Goal: Information Seeking & Learning: Learn about a topic

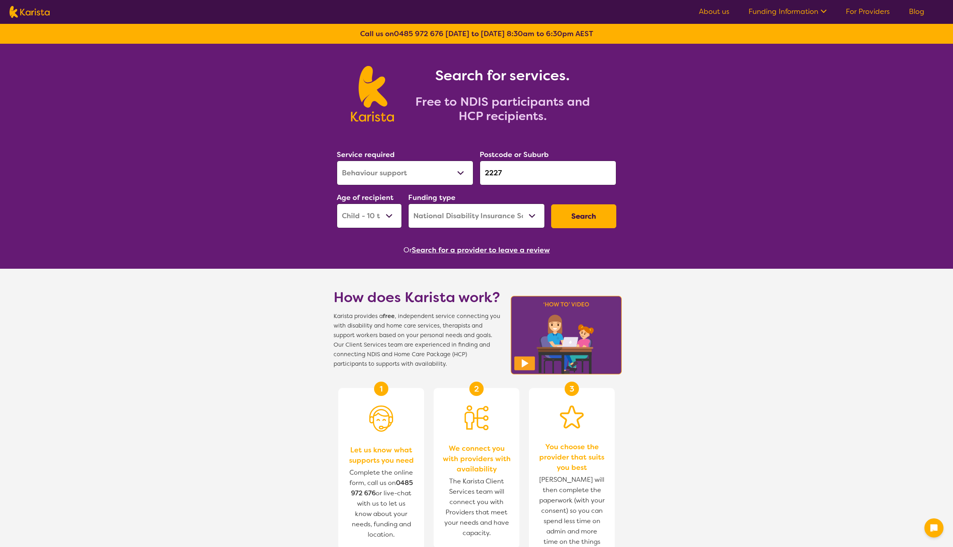
select select "Behaviour support"
select select "CH"
select select "NDIS"
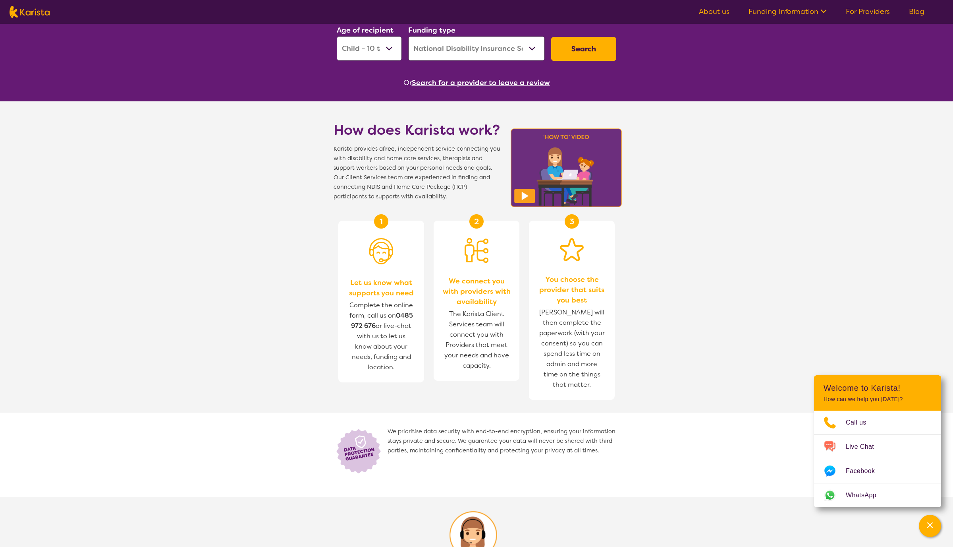
scroll to position [171, 0]
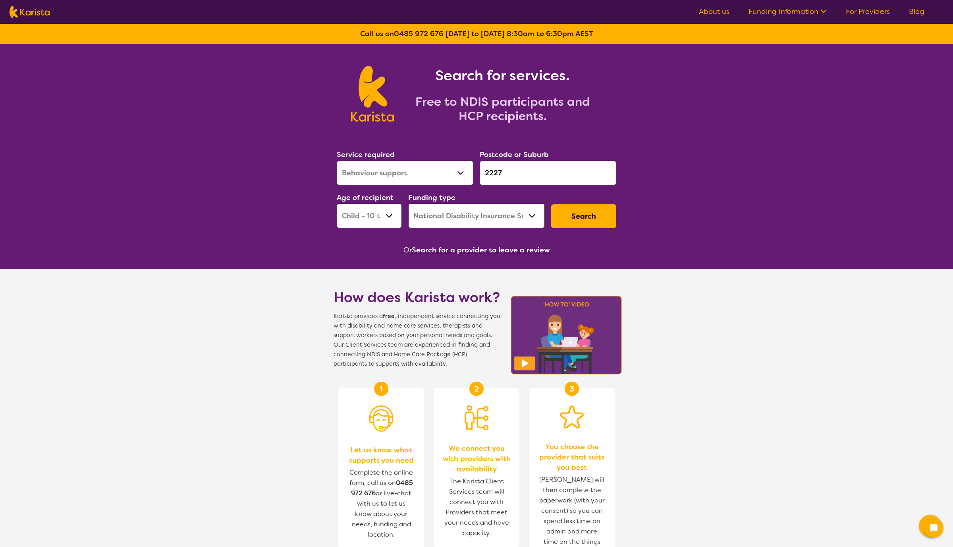
select select "Behaviour support"
select select "CH"
select select "NDIS"
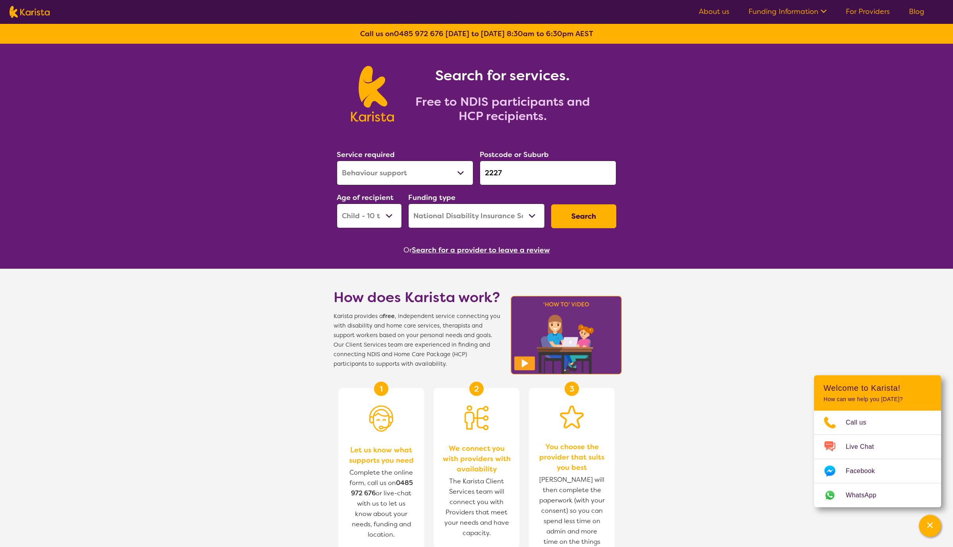
click at [718, 13] on link "About us" at bounding box center [714, 12] width 31 height 10
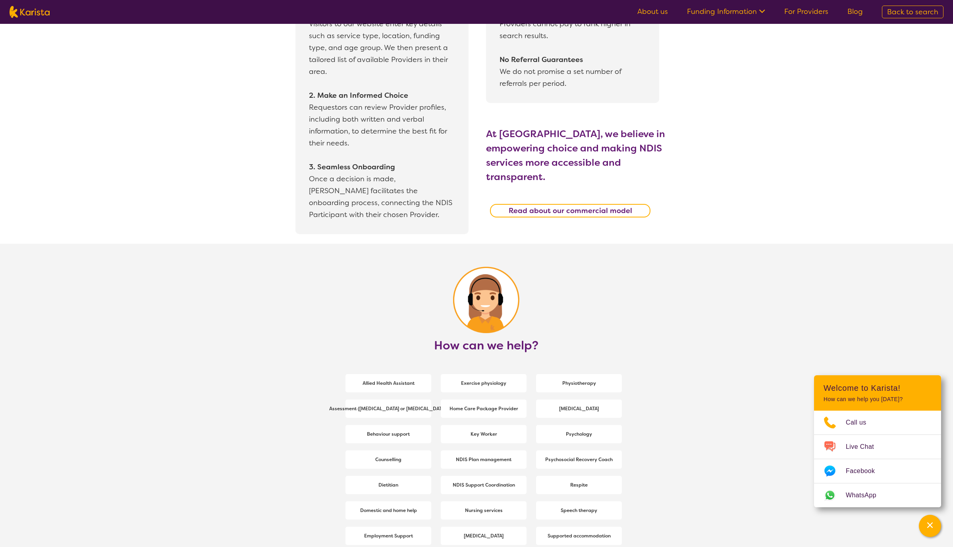
scroll to position [937, 0]
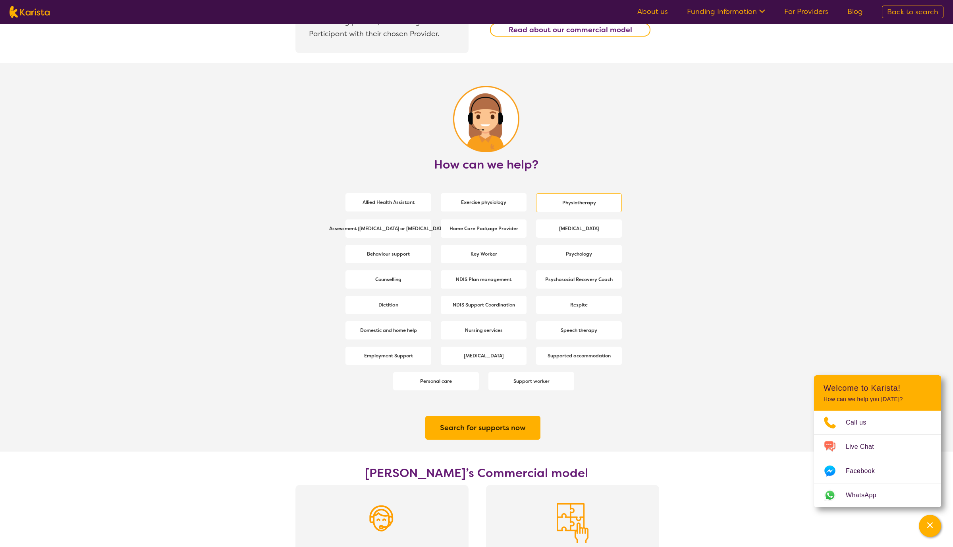
click at [569, 201] on b "Physiotherapy" at bounding box center [579, 202] width 34 height 6
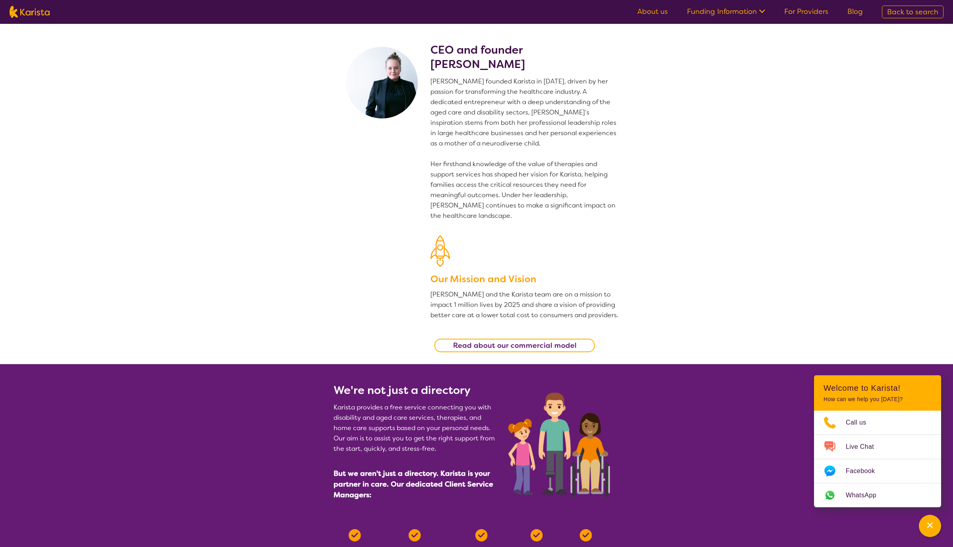
select select "Physiotherapy"
select select "CH"
select select "NDIS"
select select "Physiotherapy"
select select "CH"
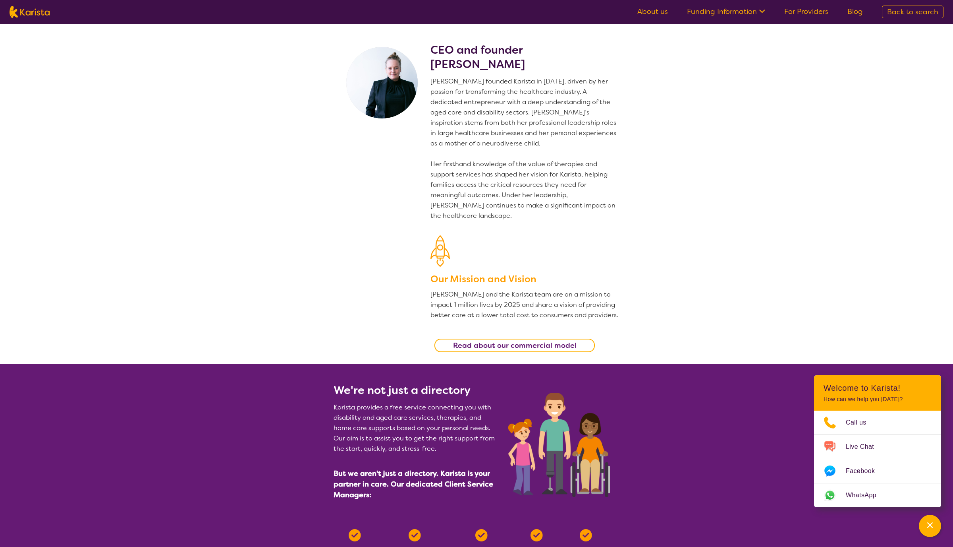
select select "NDIS"
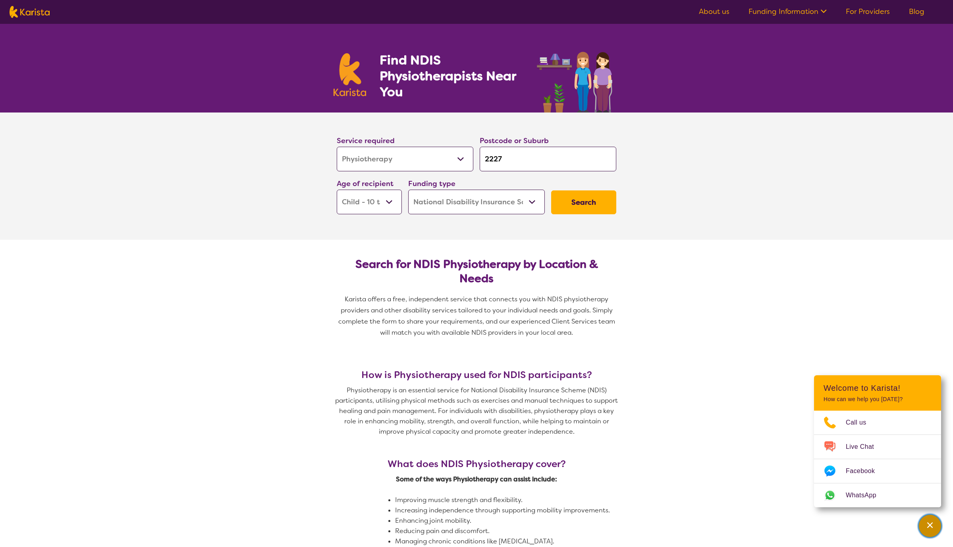
click at [927, 527] on icon "Channel Menu" at bounding box center [930, 525] width 6 height 6
